Goal: Check status: Check status

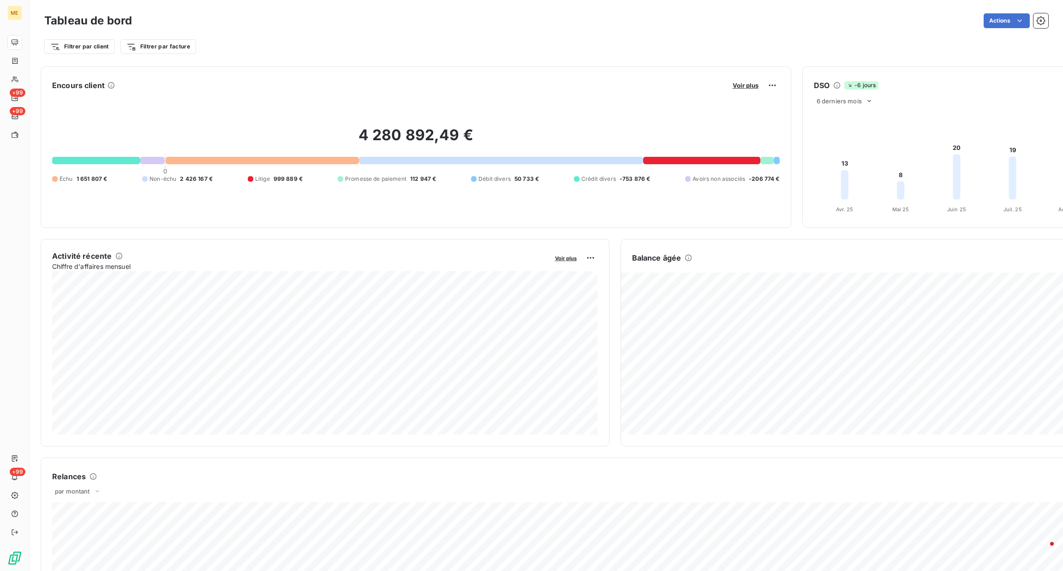
click at [751, 89] on button "Voir plus" at bounding box center [745, 85] width 31 height 8
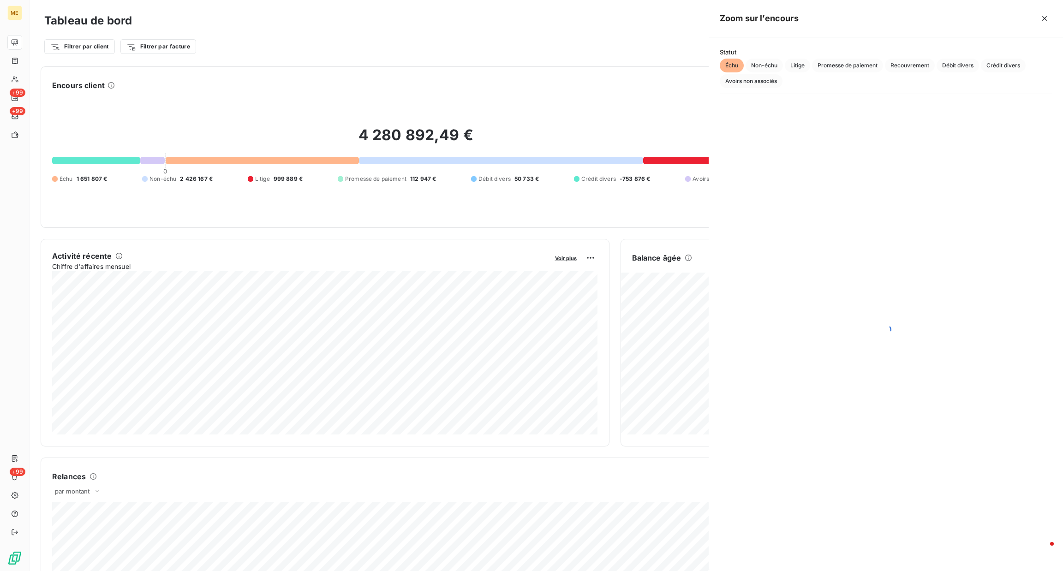
click at [751, 89] on div "Statut Échu Non-échu Litige Promesse de paiement Recouvrement Débit divers Créd…" at bounding box center [886, 304] width 354 height 534
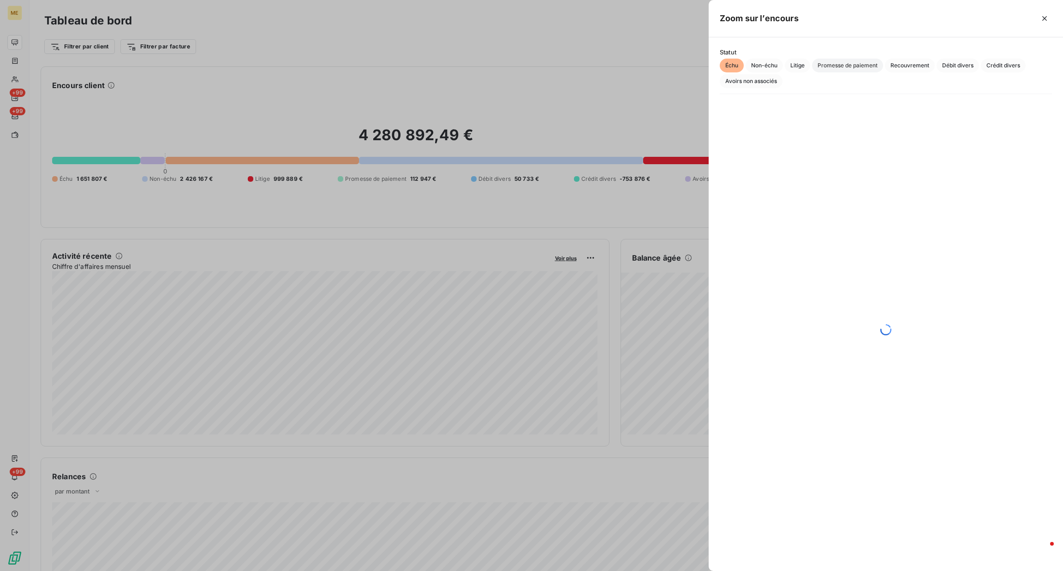
click at [842, 64] on span "Promesse de paiement" at bounding box center [847, 66] width 71 height 14
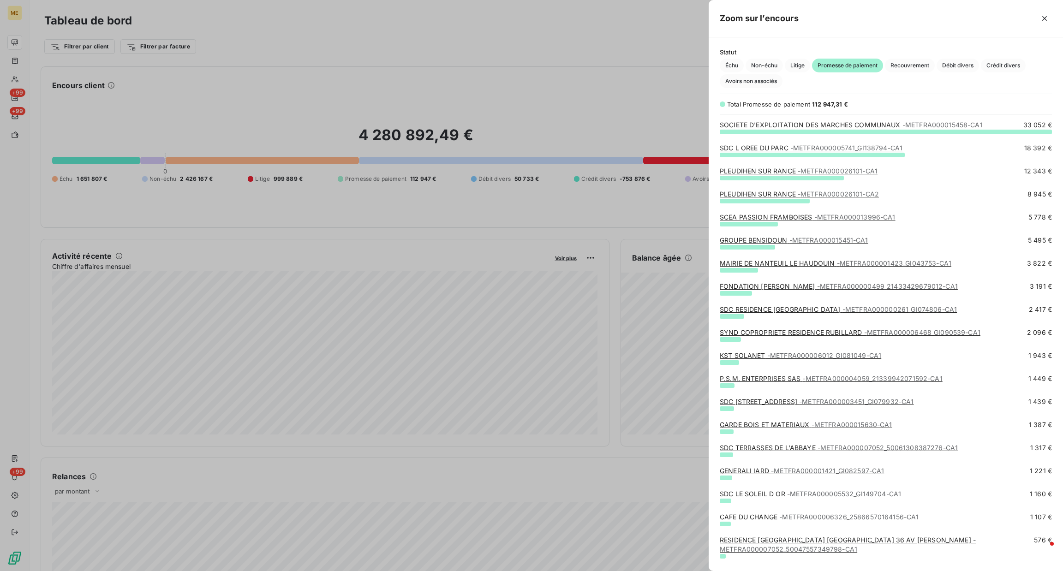
scroll to position [429, 344]
click at [760, 238] on link "GROUPE BENSIDOUN - METFRA000015451-CA1" at bounding box center [794, 240] width 149 height 8
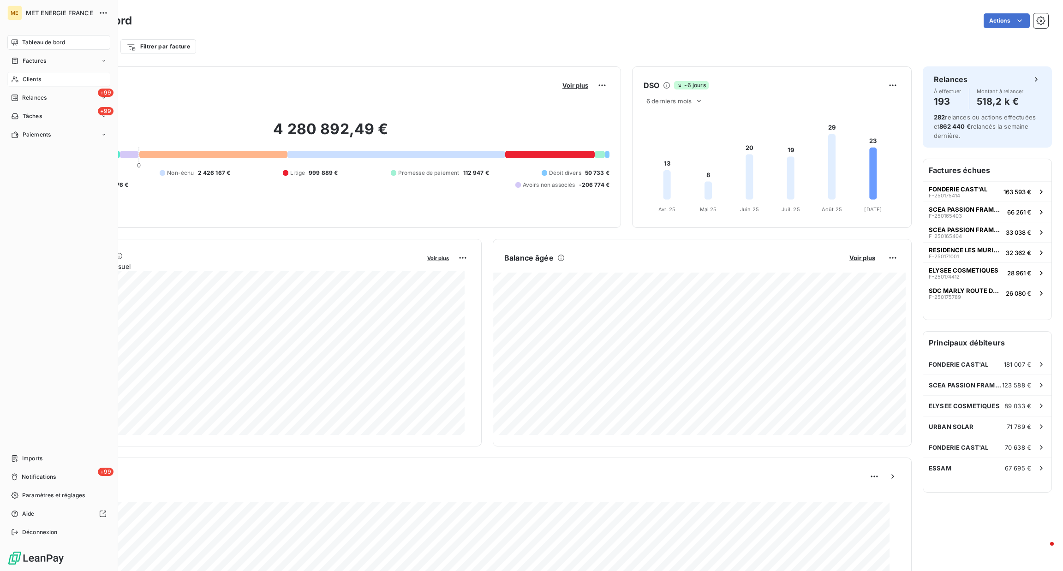
click at [25, 85] on div "Clients" at bounding box center [58, 79] width 103 height 15
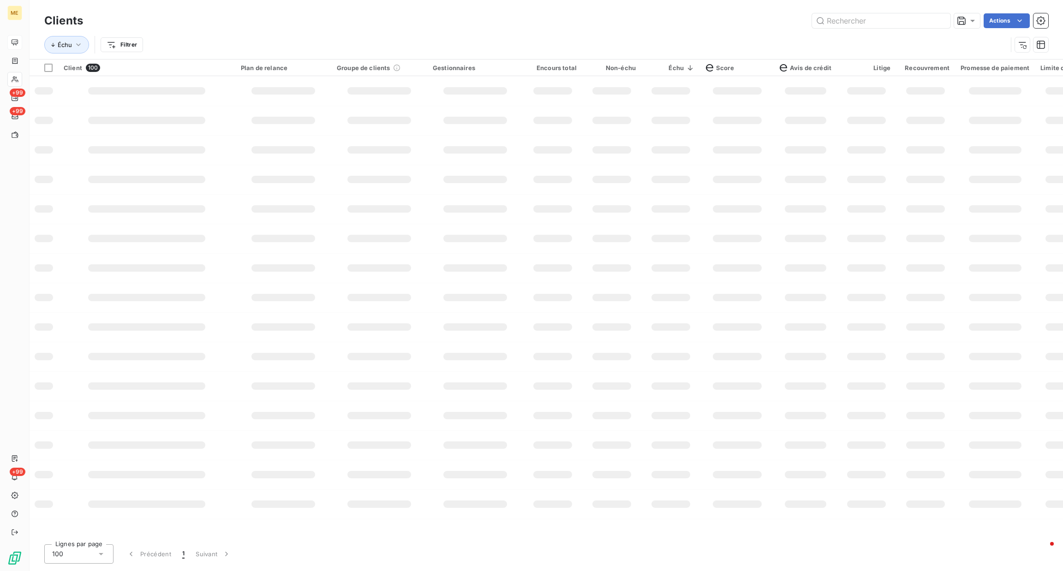
click at [16, 41] on icon at bounding box center [15, 42] width 6 height 6
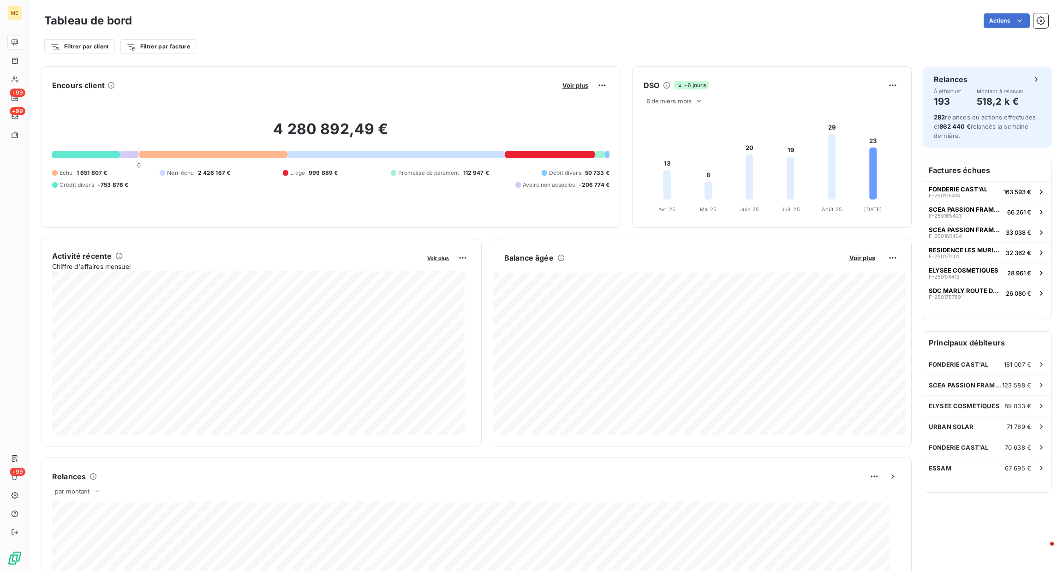
click at [560, 87] on button "Voir plus" at bounding box center [575, 85] width 31 height 8
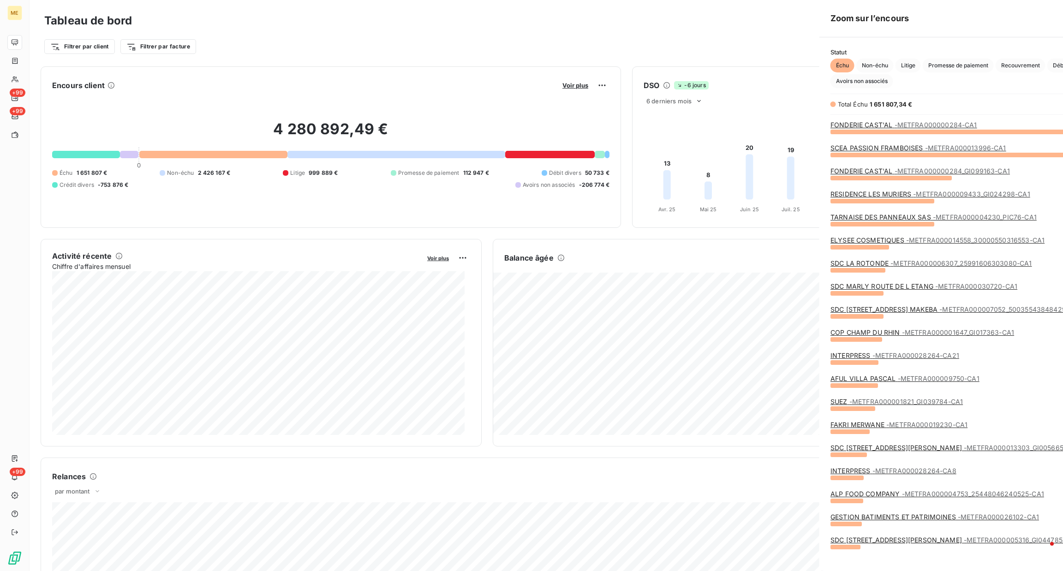
scroll to position [560, 344]
click at [560, 86] on div at bounding box center [531, 285] width 1063 height 571
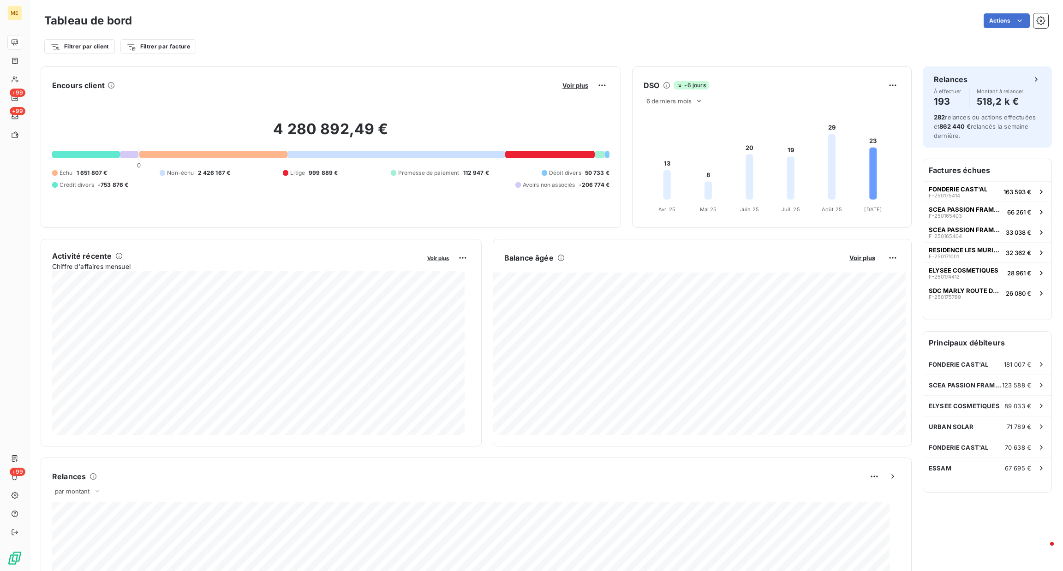
click at [562, 86] on span "Voir plus" at bounding box center [575, 85] width 26 height 7
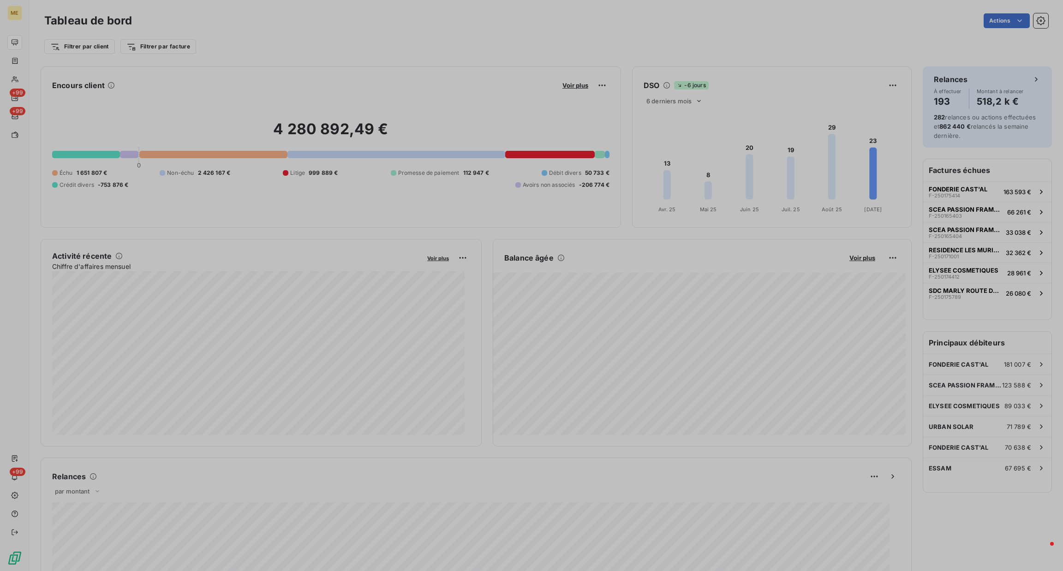
scroll to position [11, 11]
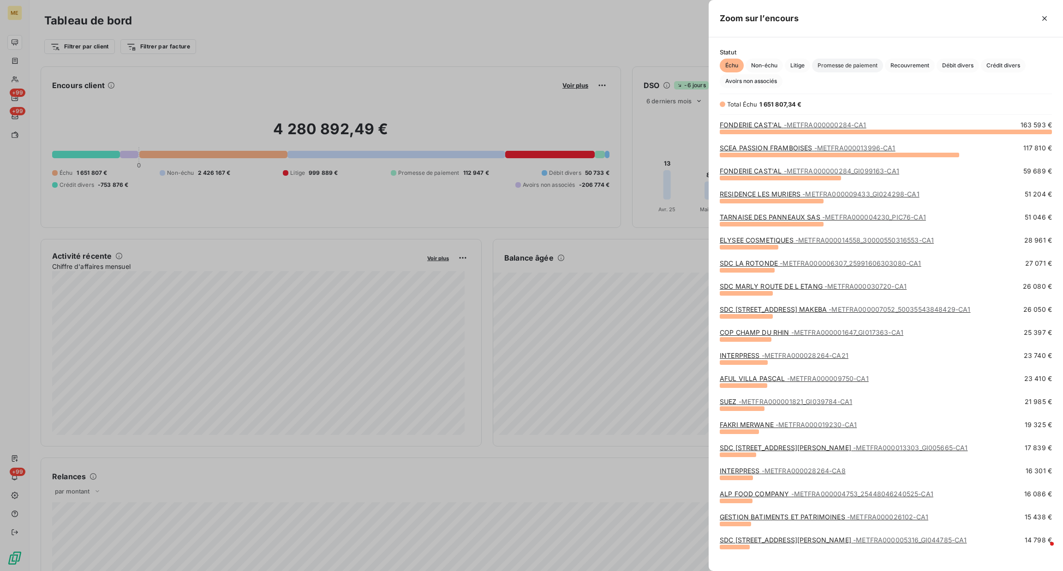
click at [827, 67] on span "Promesse de paiement" at bounding box center [847, 66] width 71 height 14
